Goal: Find contact information: Find contact information

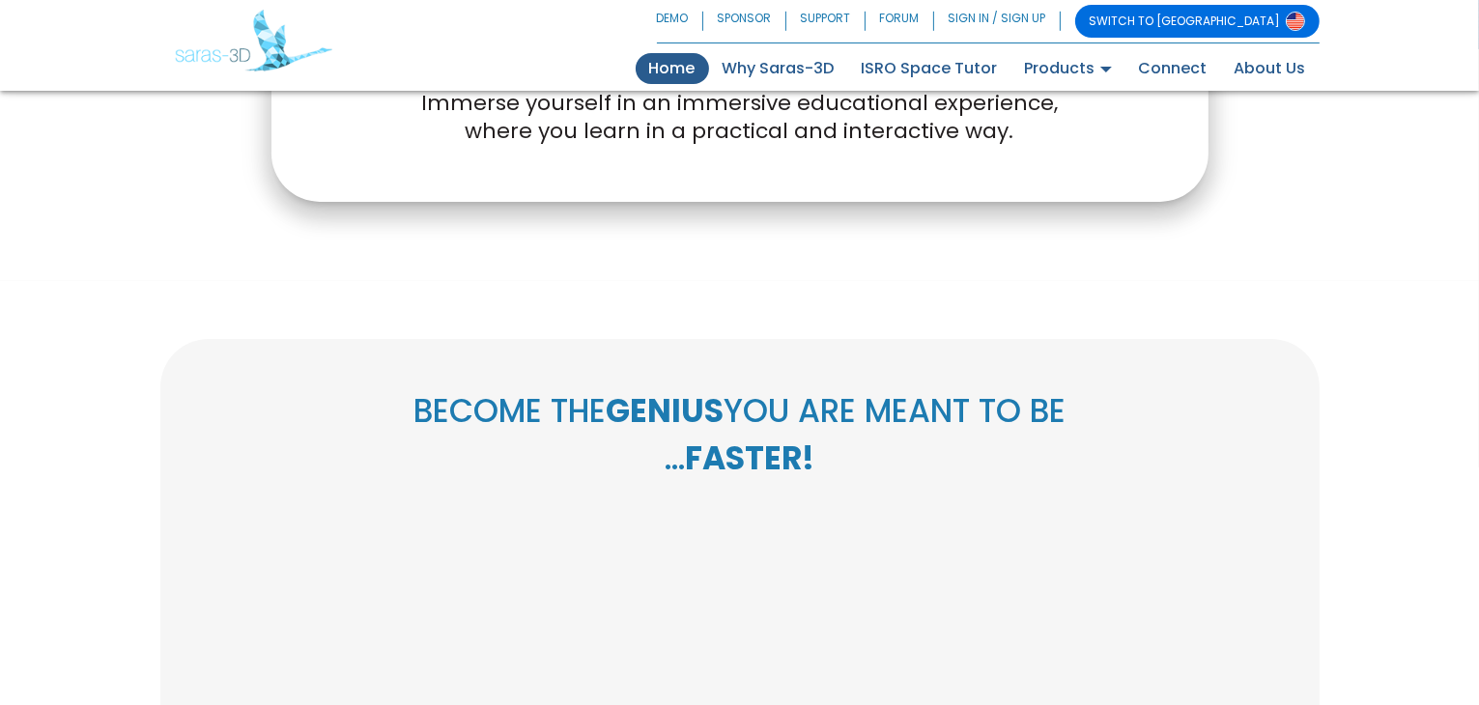
scroll to position [901, 0]
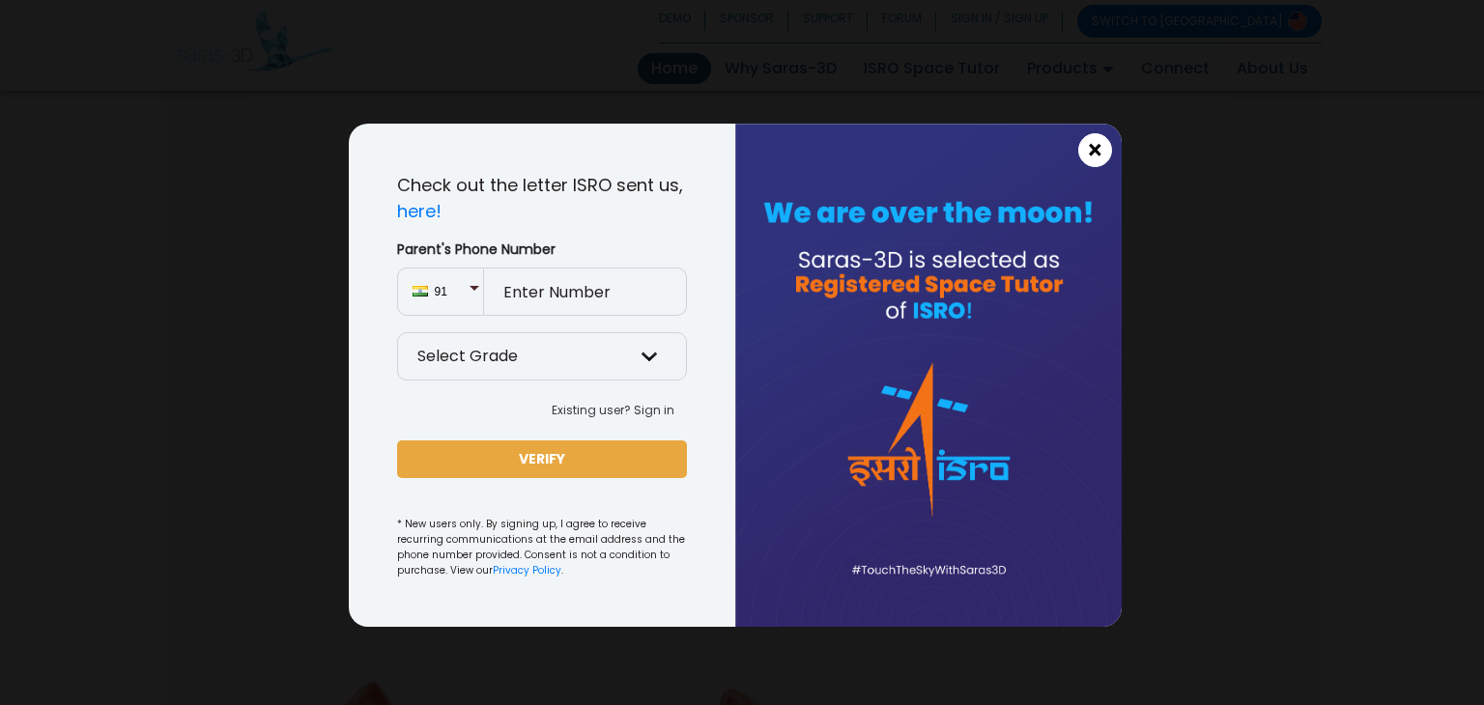
click at [1095, 149] on span "×" at bounding box center [1095, 150] width 16 height 25
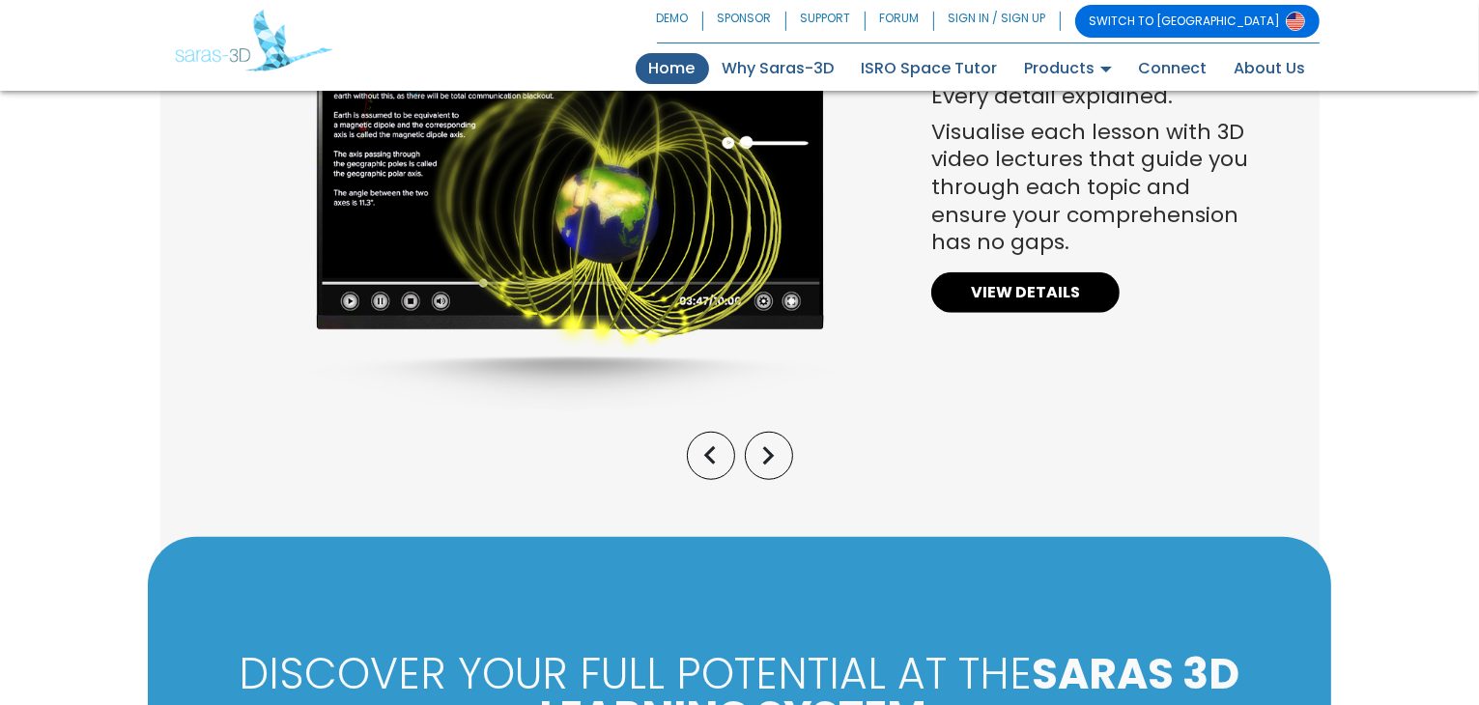
scroll to position [1674, 0]
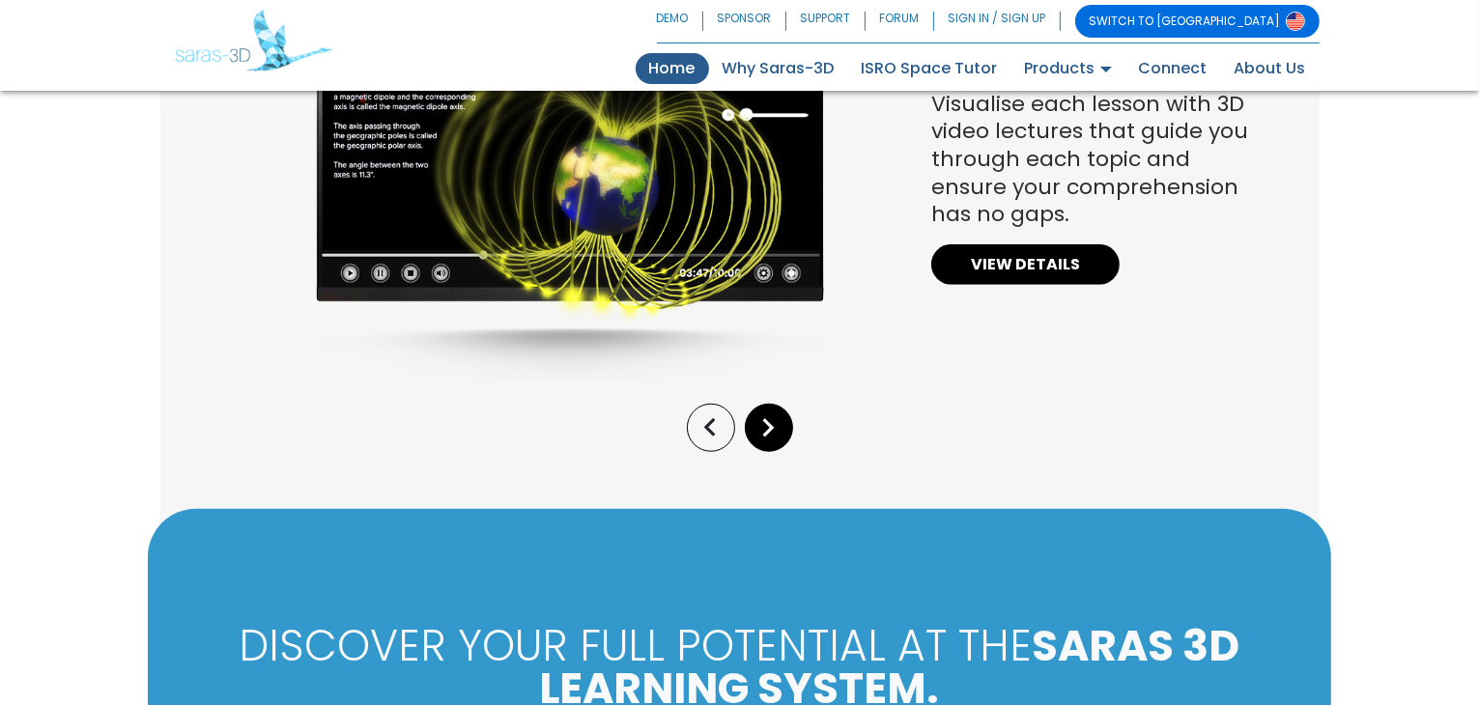
click at [764, 426] on icon "keyboard_arrow_right" at bounding box center [769, 428] width 37 height 37
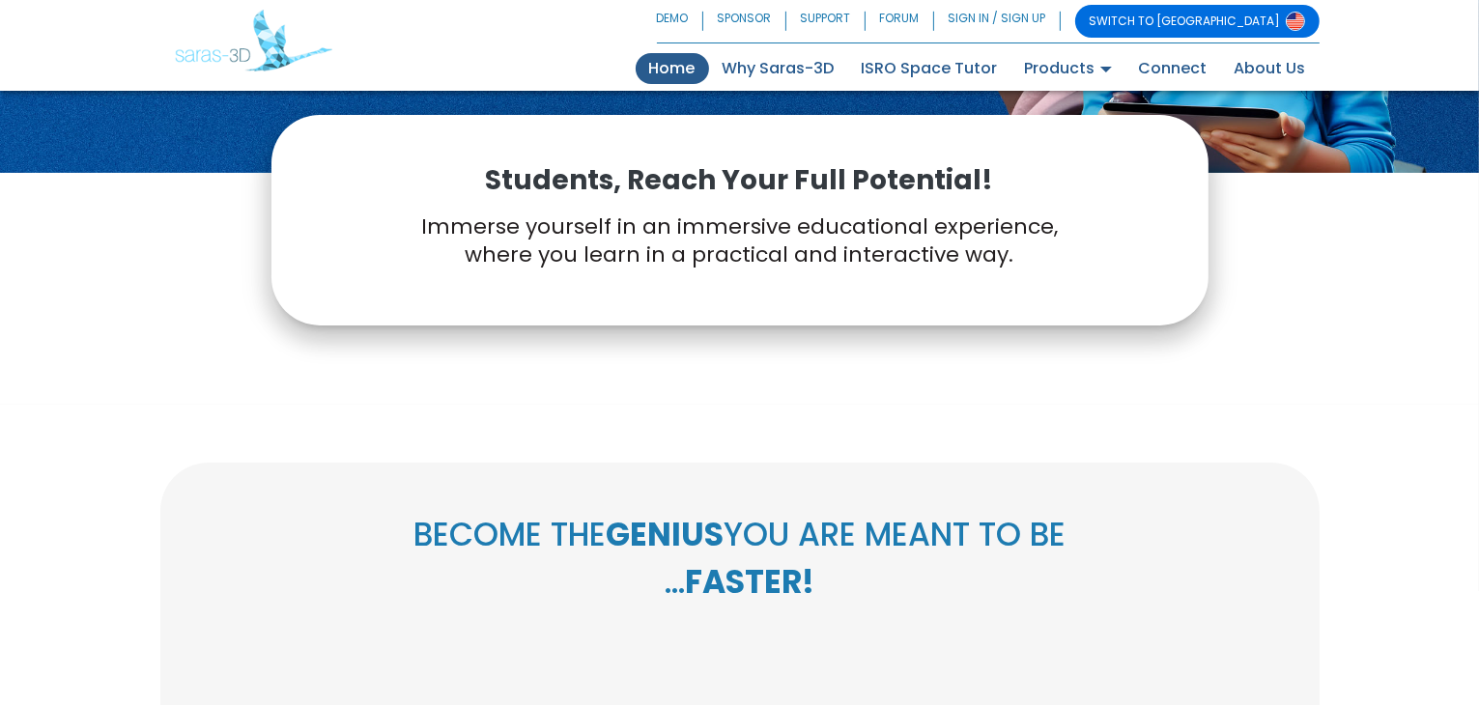
scroll to position [0, 0]
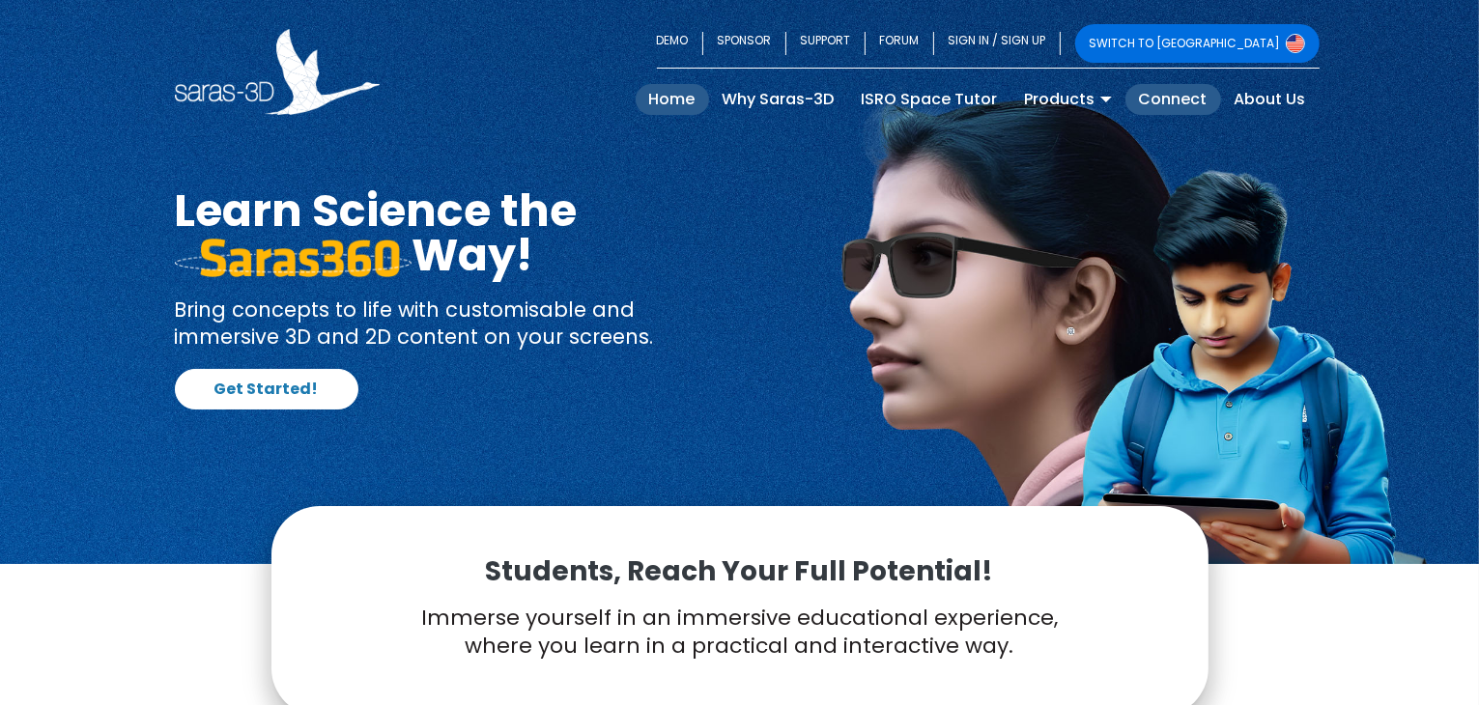
click at [1179, 103] on link "Connect" at bounding box center [1173, 99] width 96 height 31
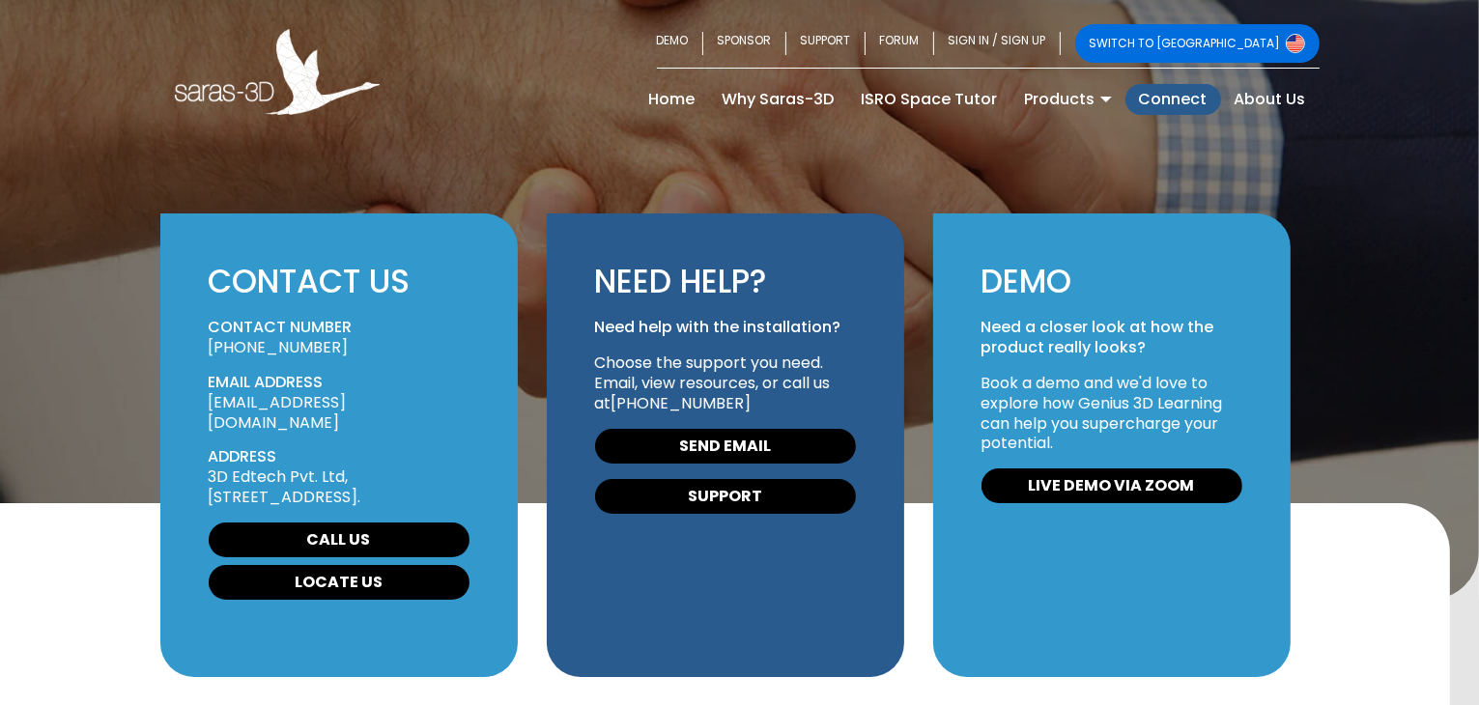
click at [310, 344] on link "[PHONE_NUMBER]" at bounding box center [279, 347] width 140 height 22
drag, startPoint x: 213, startPoint y: 324, endPoint x: 367, endPoint y: 356, distance: 158.0
click at [367, 356] on div "CONTACT US CONTACT NUMBER [PHONE_NUMBER] EMAIL ADDRESS [EMAIL_ADDRESS][DOMAIN_N…" at bounding box center [338, 445] width 357 height 464
copy div "CONTACT NUMBER [PHONE_NUMBER]"
drag, startPoint x: 256, startPoint y: 332, endPoint x: 286, endPoint y: 333, distance: 30.0
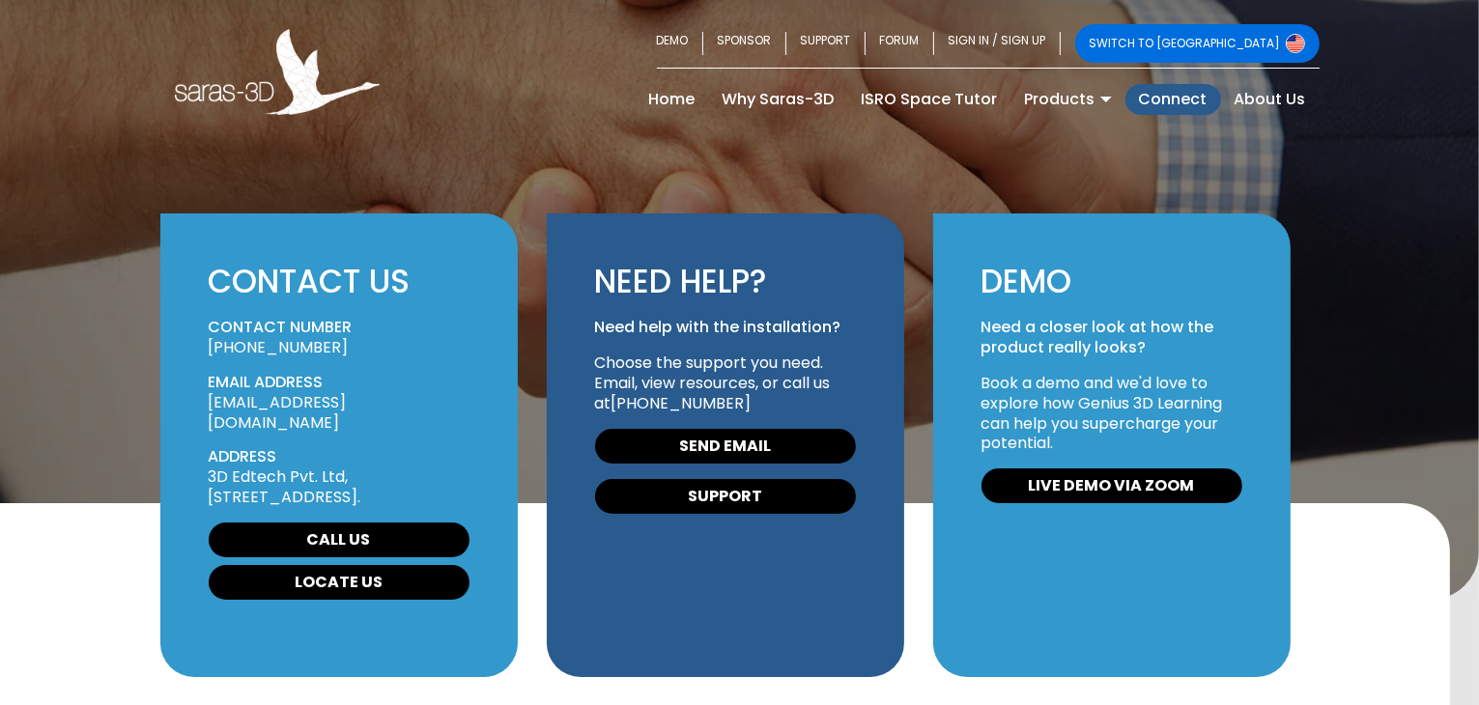
click at [256, 332] on p "CONTACT NUMBER" at bounding box center [339, 328] width 261 height 20
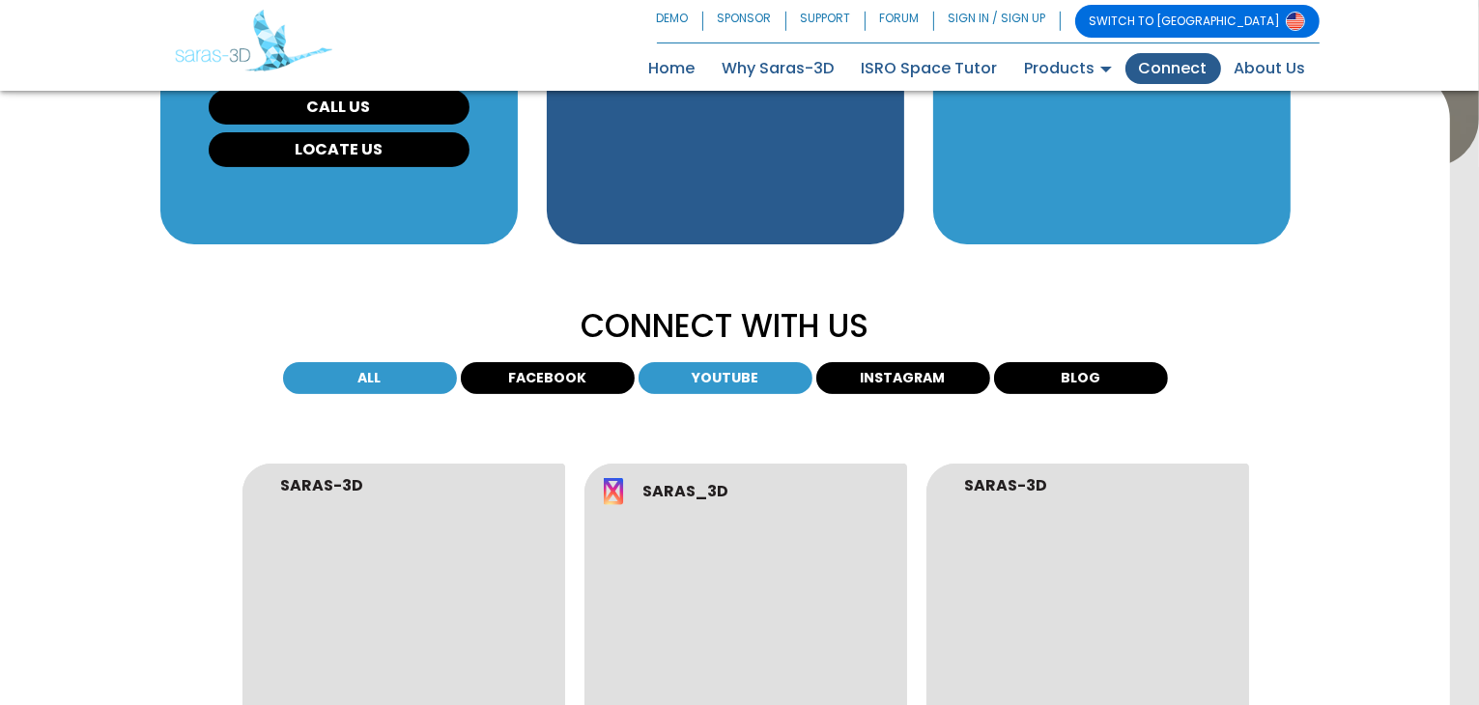
scroll to position [386, 0]
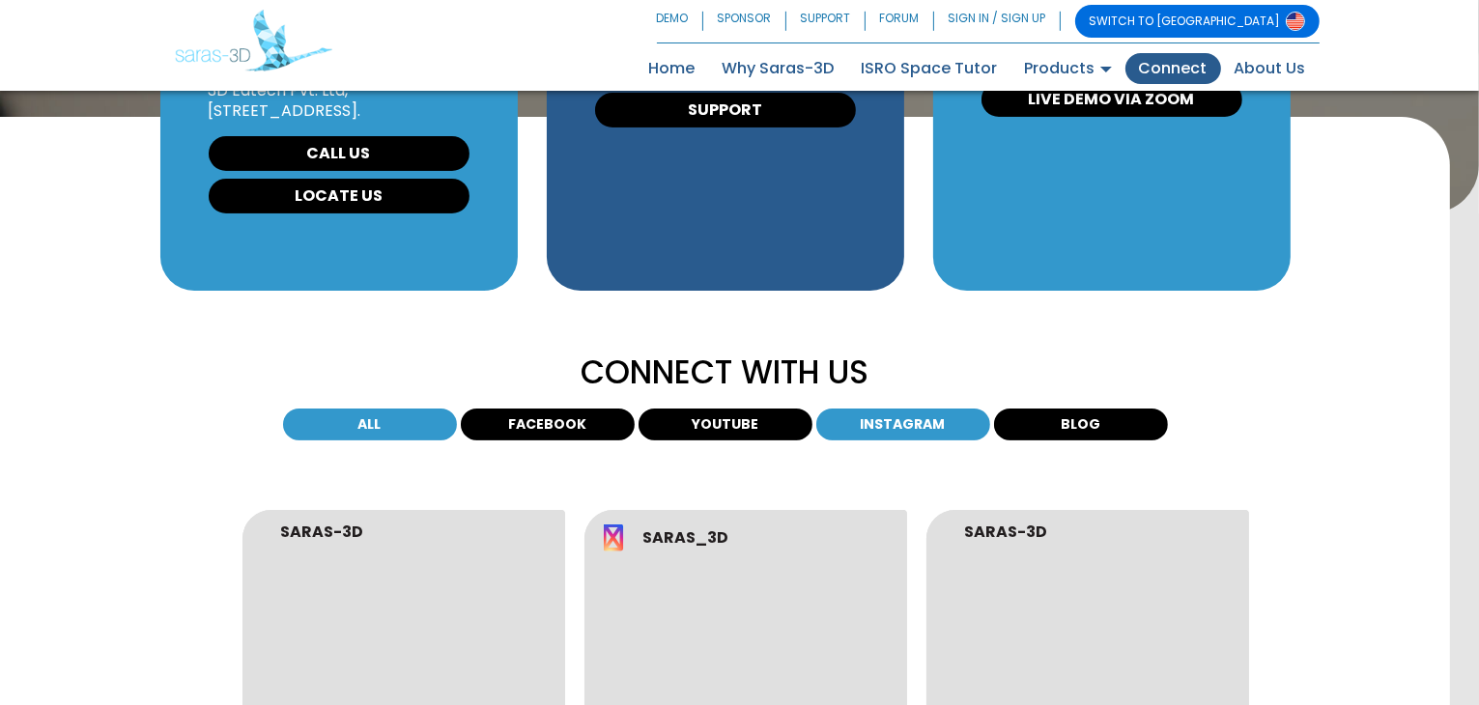
click at [915, 428] on button "INSTAGRAM" at bounding box center [903, 425] width 174 height 32
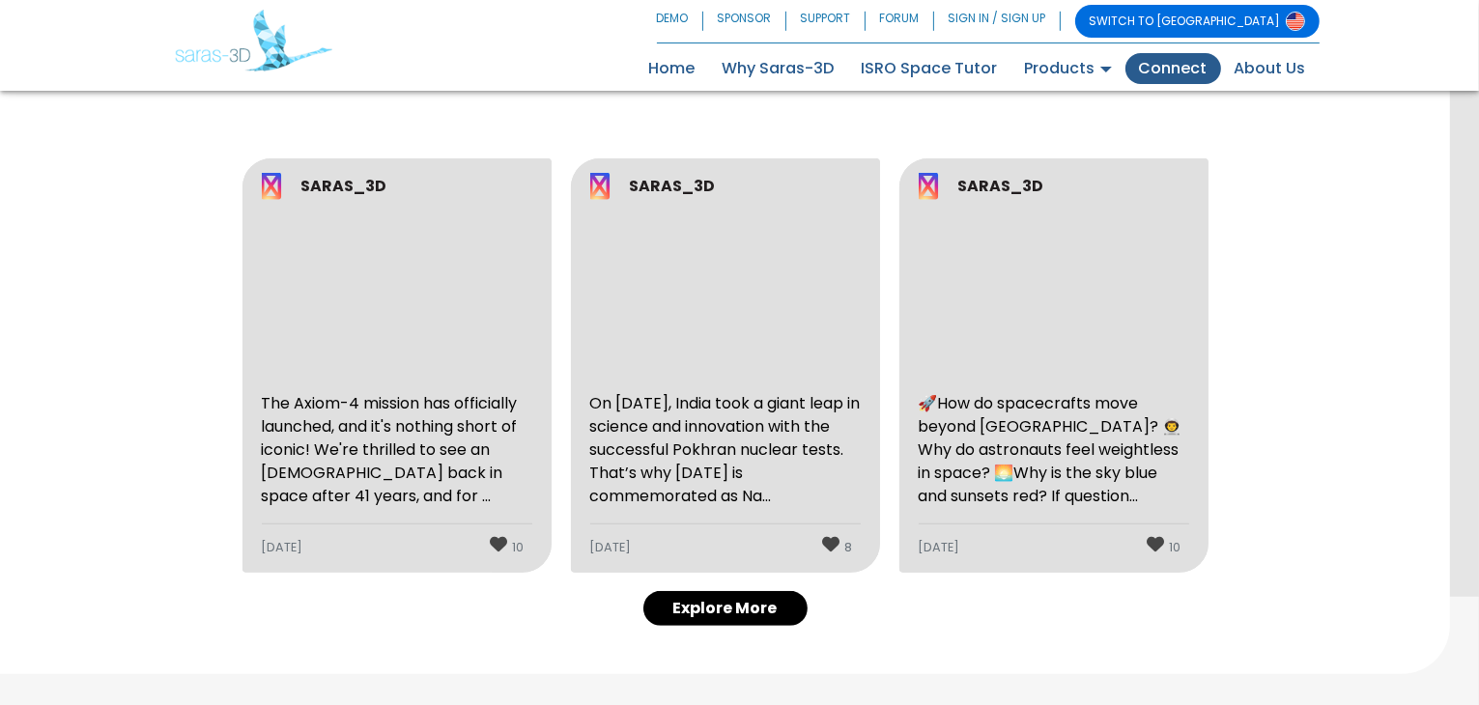
scroll to position [773, 0]
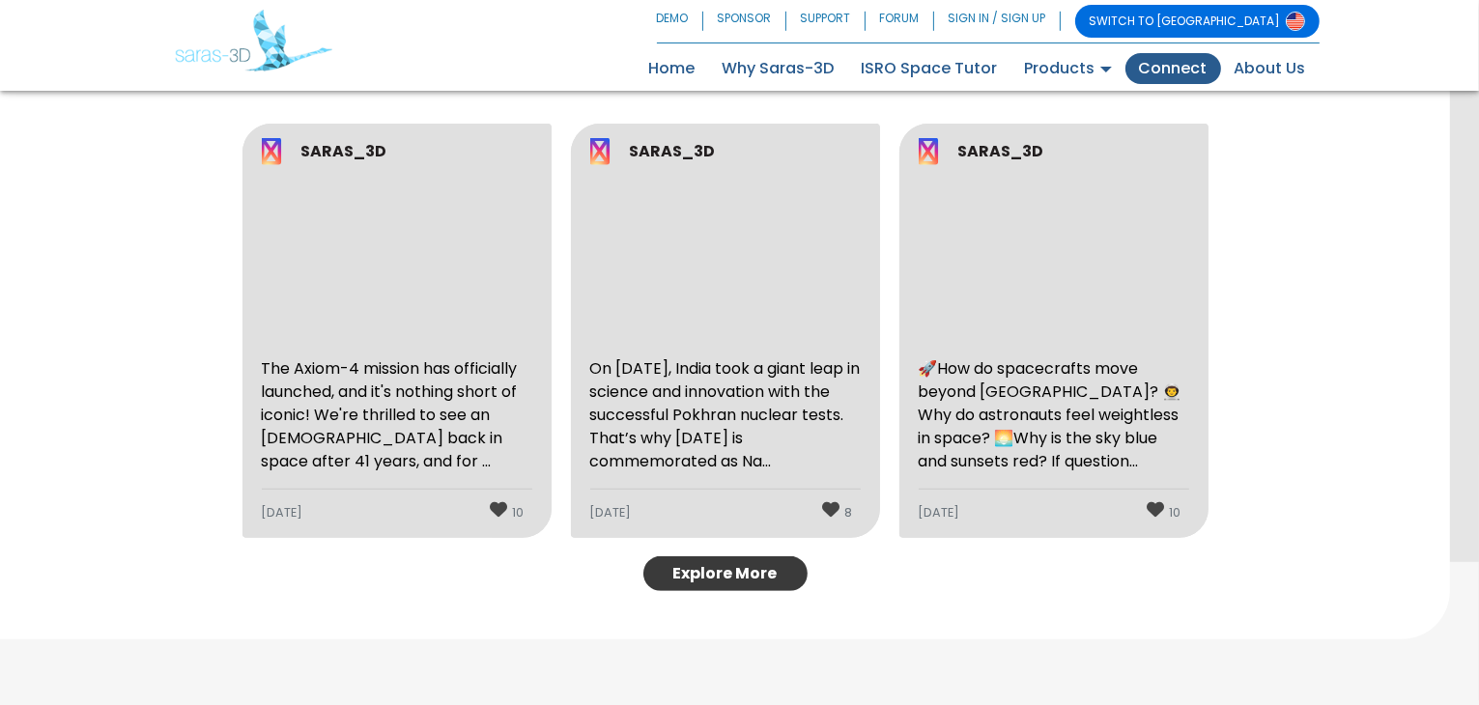
click at [725, 581] on link "Explore More" at bounding box center [725, 573] width 164 height 35
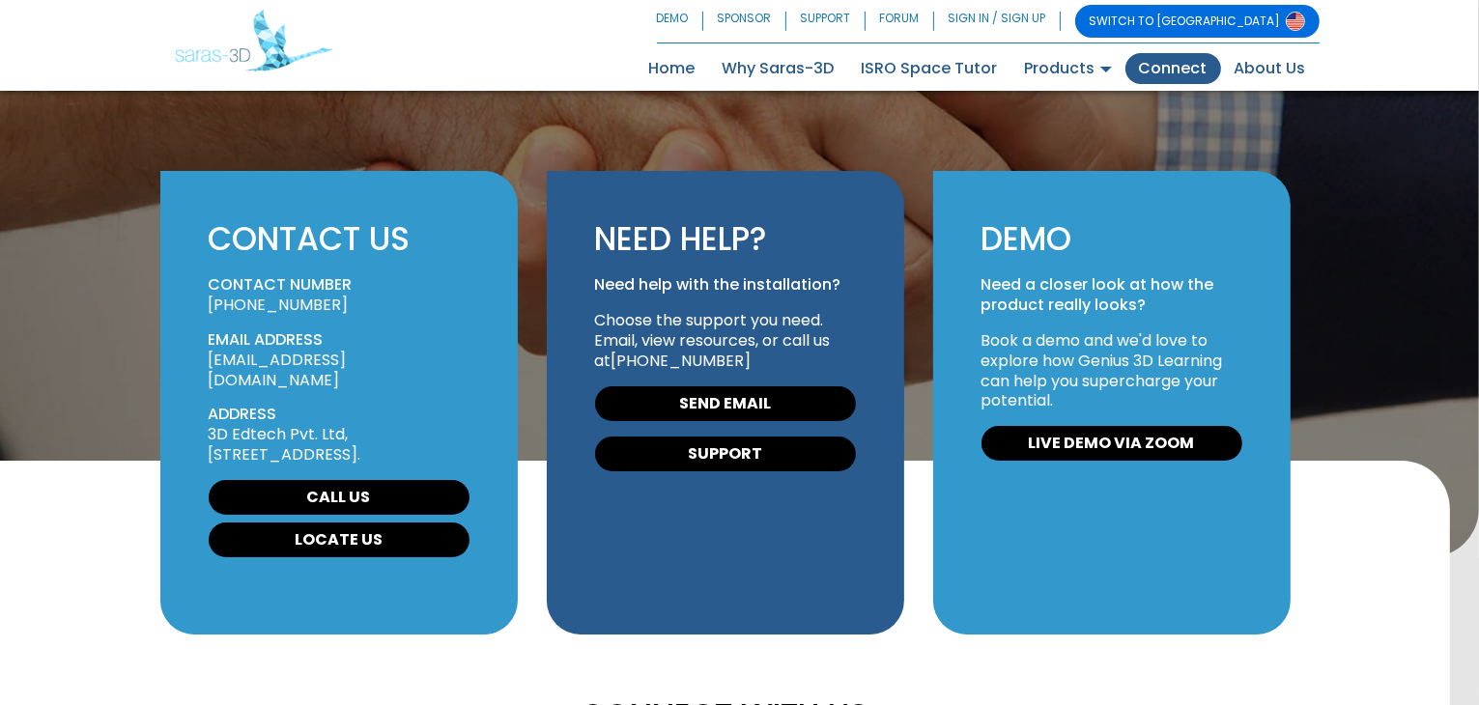
scroll to position [0, 0]
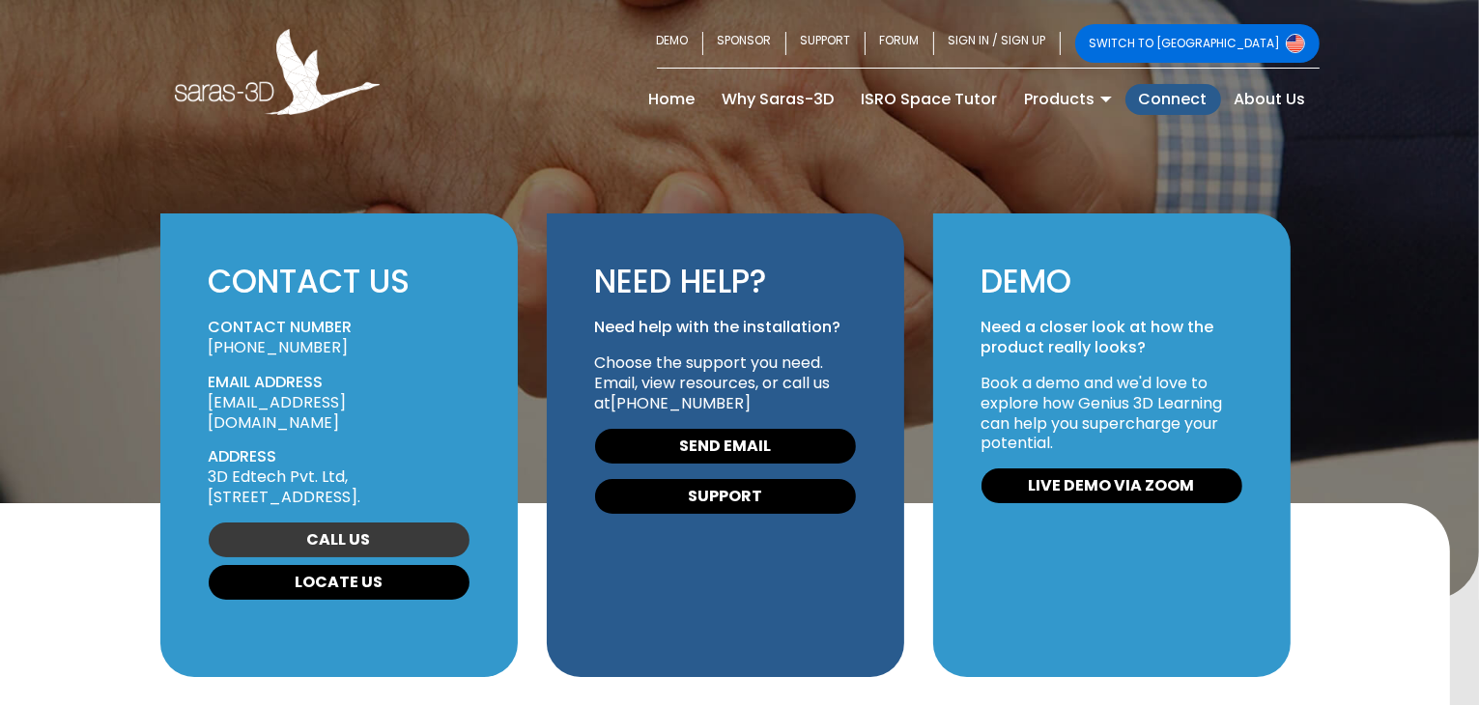
click at [304, 554] on link "CALL US" at bounding box center [339, 540] width 261 height 35
click at [241, 340] on link "[PHONE_NUMBER]" at bounding box center [279, 347] width 140 height 22
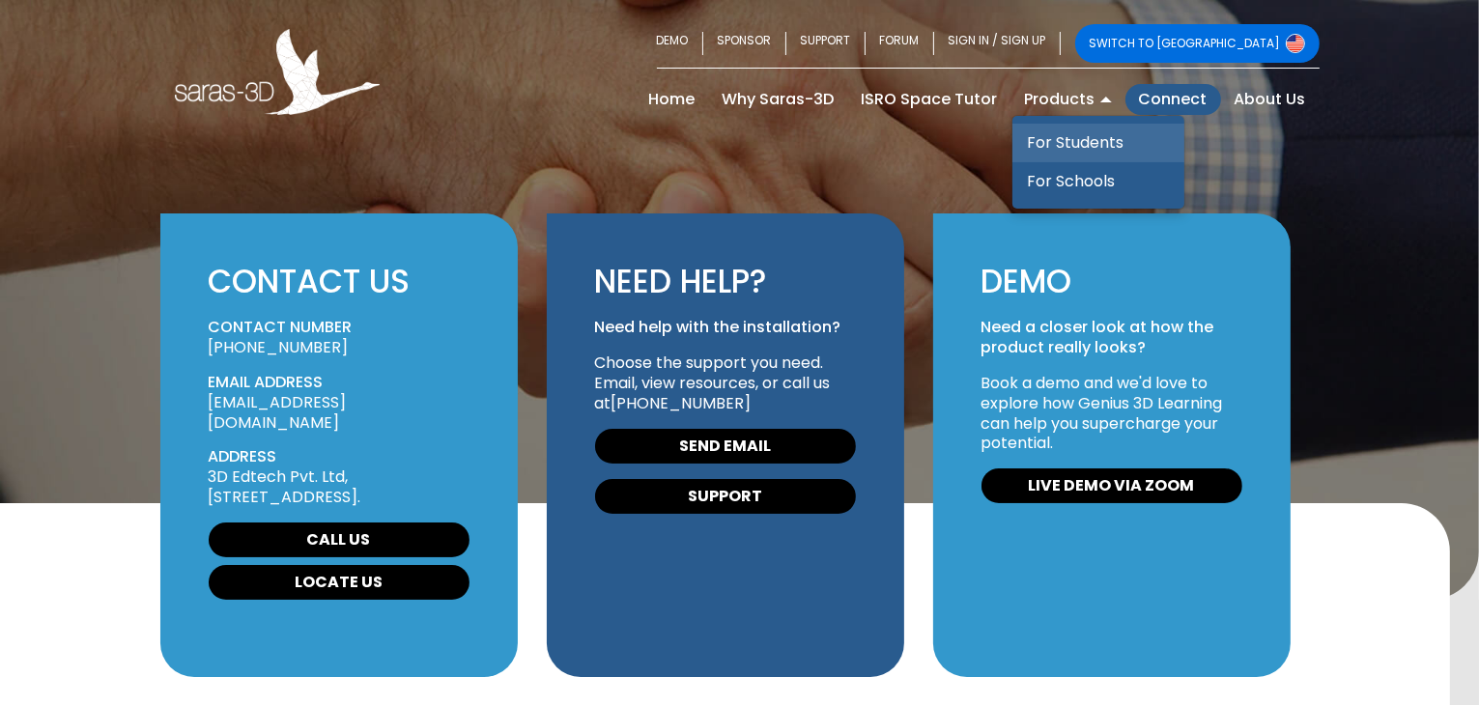
click at [1107, 149] on link "For Students" at bounding box center [1098, 143] width 172 height 39
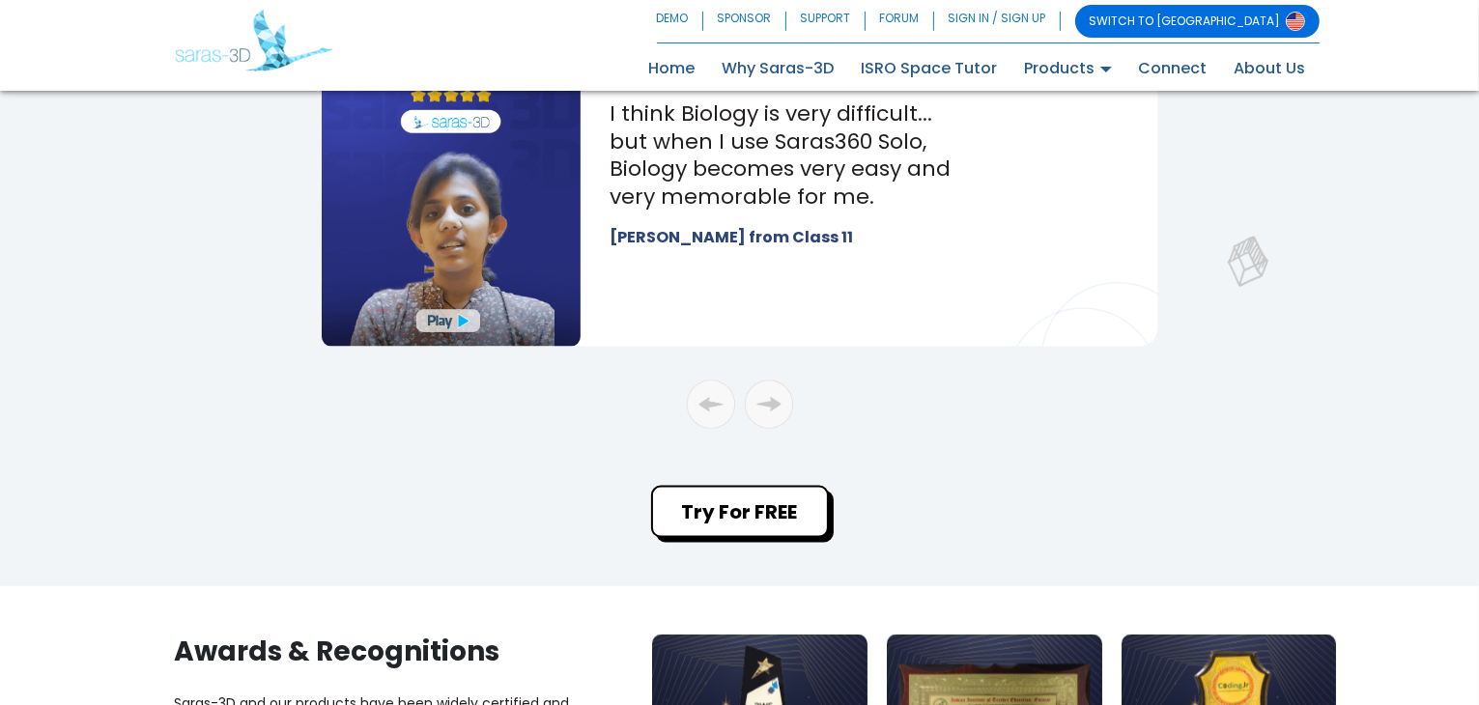
scroll to position [2833, 0]
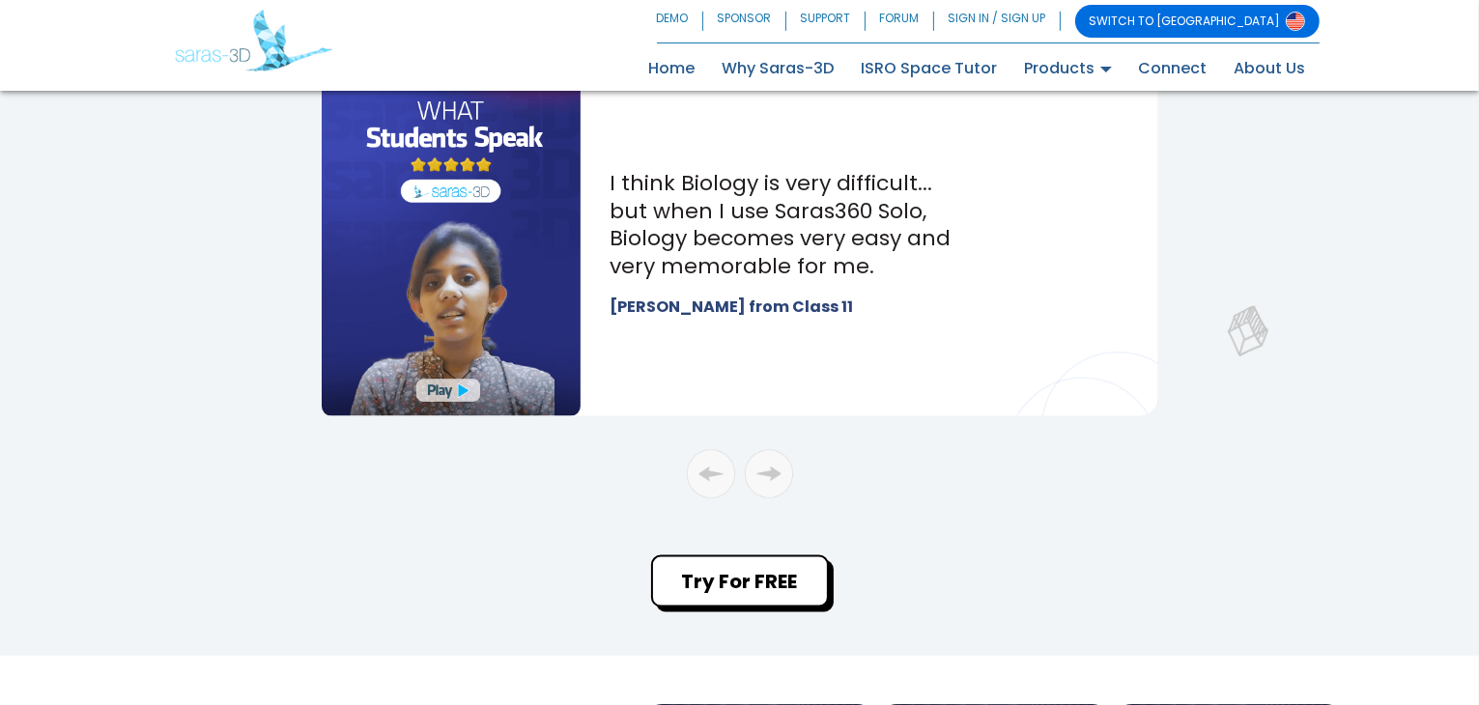
click at [464, 386] on img at bounding box center [452, 244] width 260 height 344
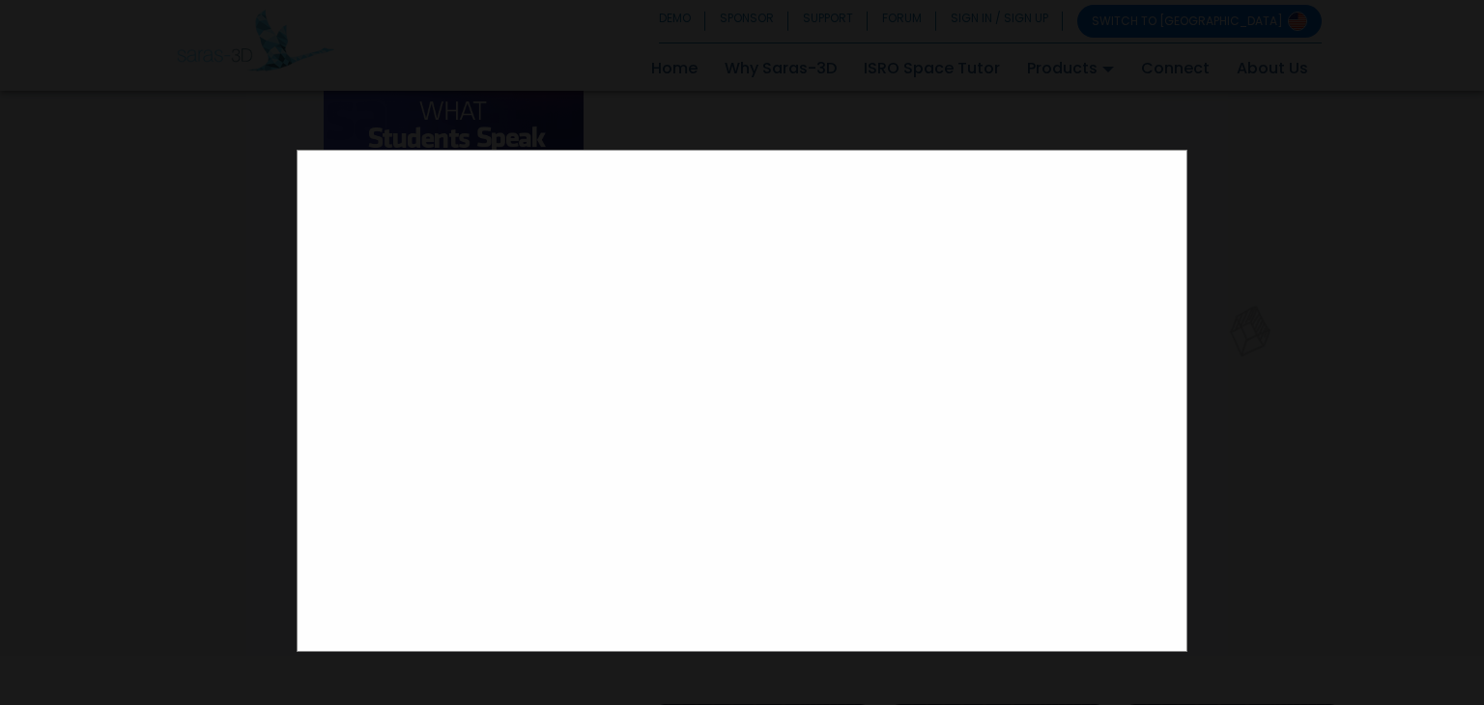
click at [1478, 412] on div at bounding box center [742, 352] width 1484 height 705
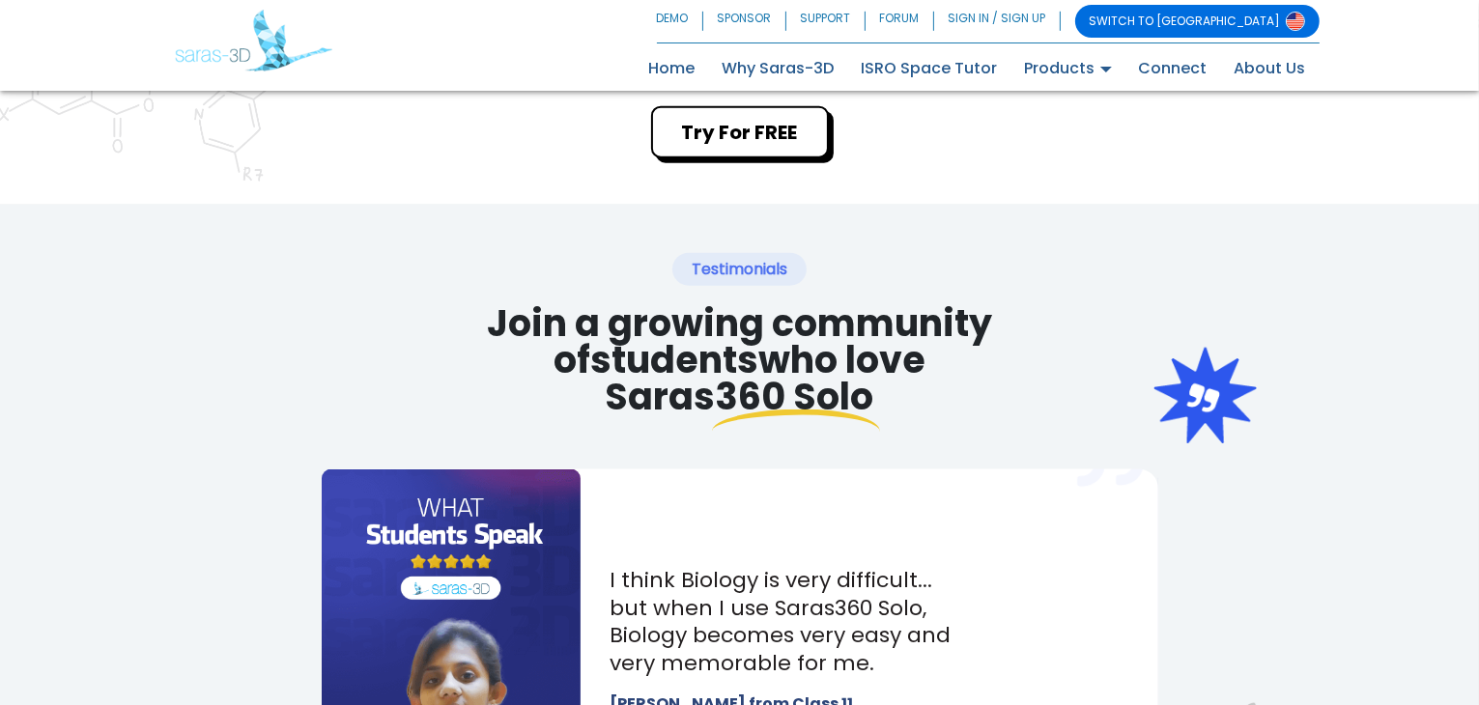
scroll to position [2447, 0]
